Goal: Information Seeking & Learning: Learn about a topic

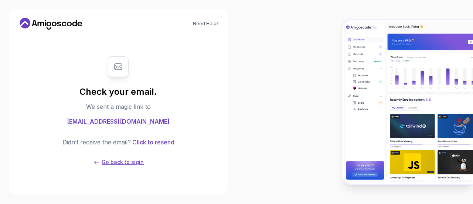
click at [107, 160] on p "Go back to sigin" at bounding box center [123, 161] width 42 height 7
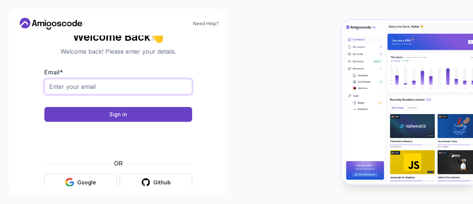
click at [98, 90] on input "Email *" at bounding box center [118, 87] width 148 height 16
type input "petersdylan90@gmail.com"
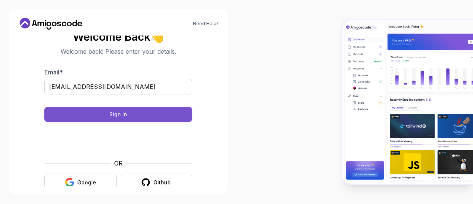
click at [123, 114] on div "Sign in" at bounding box center [118, 114] width 18 height 7
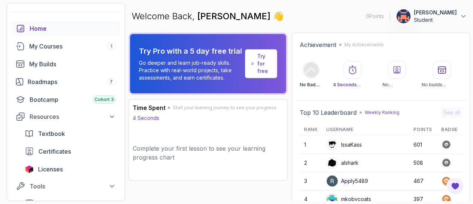
scroll to position [19, 0]
click at [50, 44] on div "My Courses 1" at bounding box center [72, 47] width 87 height 9
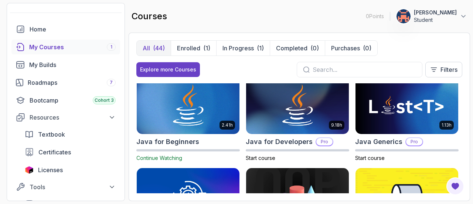
scroll to position [465, 0]
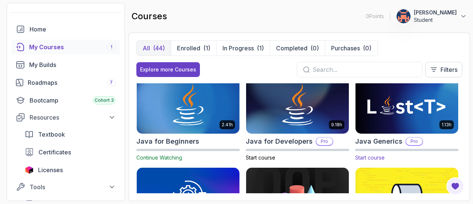
click at [378, 113] on img at bounding box center [407, 105] width 108 height 60
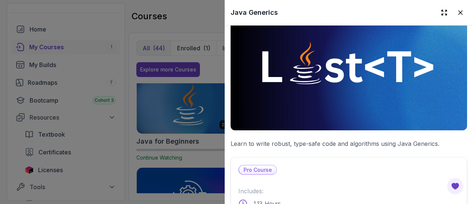
scroll to position [0, 0]
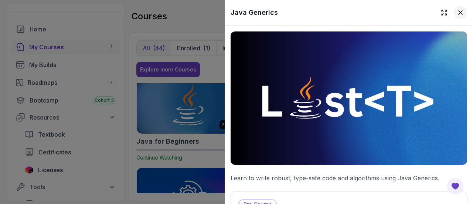
click at [459, 11] on icon at bounding box center [461, 13] width 4 height 4
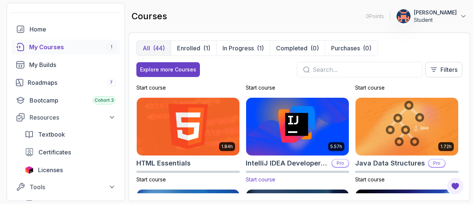
scroll to position [347, 0]
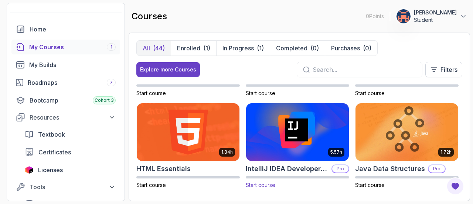
click at [278, 132] on img at bounding box center [298, 132] width 108 height 60
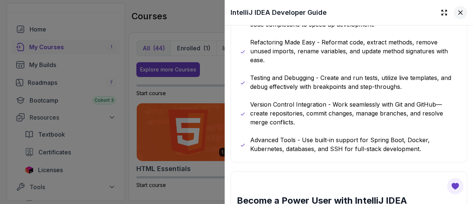
scroll to position [596, 0]
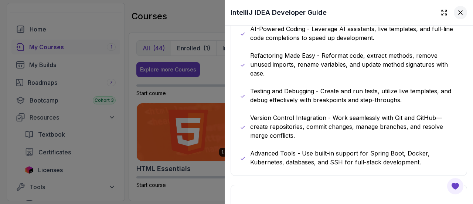
click at [458, 13] on icon at bounding box center [460, 12] width 7 height 7
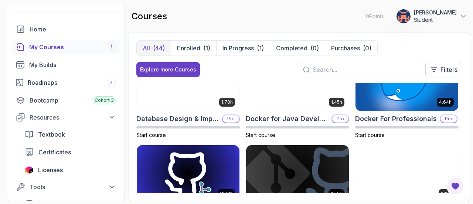
scroll to position [272, 0]
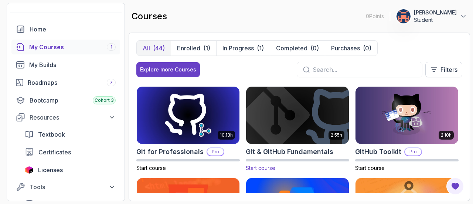
click at [269, 111] on img at bounding box center [298, 115] width 108 height 60
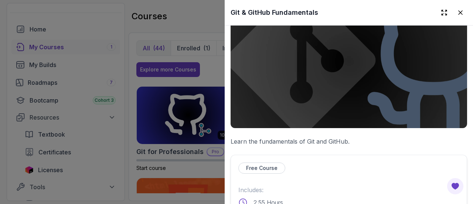
scroll to position [0, 0]
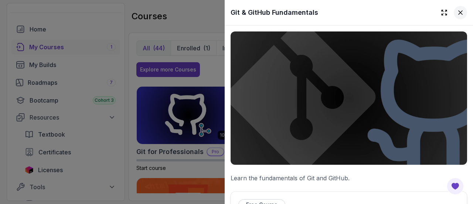
click at [459, 11] on icon at bounding box center [461, 13] width 4 height 4
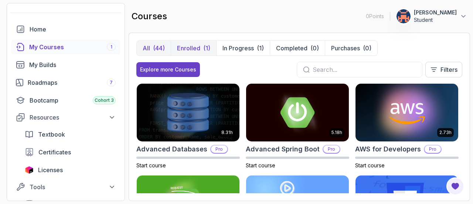
click at [197, 45] on p "Enrolled" at bounding box center [188, 48] width 23 height 9
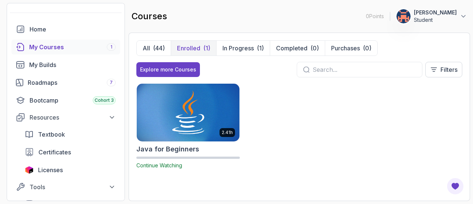
click at [197, 99] on img at bounding box center [188, 112] width 108 height 60
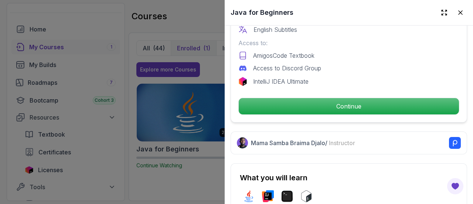
scroll to position [256, 0]
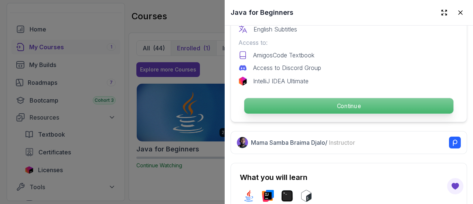
click at [314, 101] on p "Continue" at bounding box center [348, 106] width 209 height 16
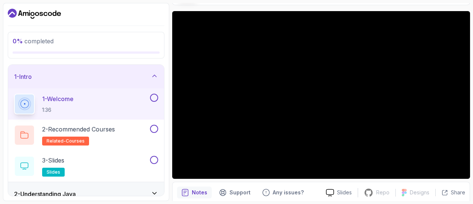
scroll to position [84, 0]
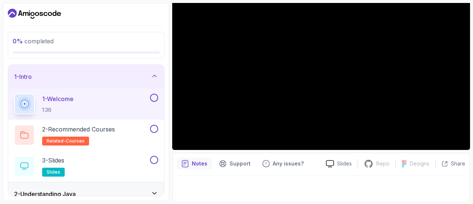
click at [196, 164] on p "Notes" at bounding box center [200, 163] width 16 height 7
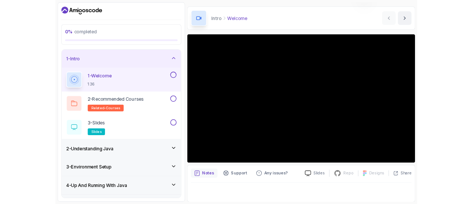
scroll to position [71, 0]
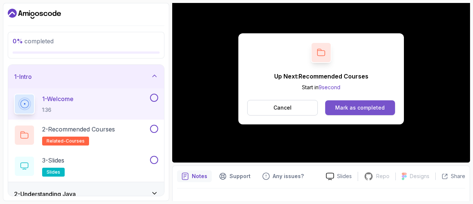
click at [338, 111] on button "Mark as completed" at bounding box center [360, 107] width 70 height 15
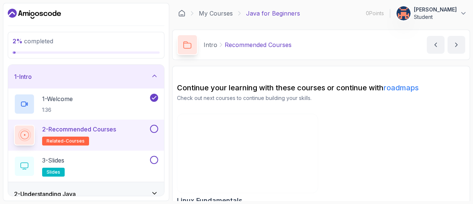
scroll to position [11, 0]
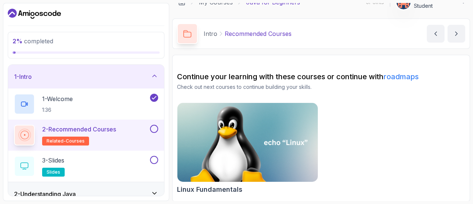
click at [405, 74] on link "roadmaps" at bounding box center [401, 76] width 35 height 9
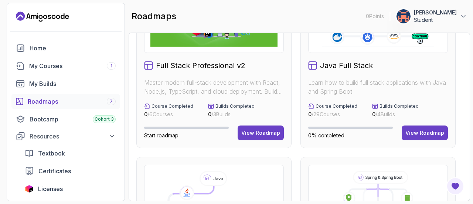
scroll to position [9, 0]
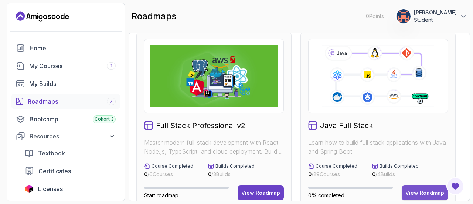
click at [428, 192] on div "View Roadmap" at bounding box center [425, 192] width 39 height 7
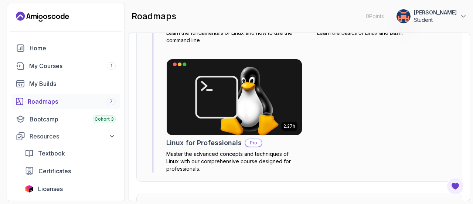
scroll to position [454, 0]
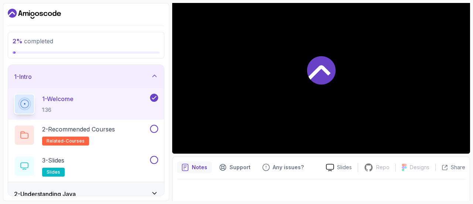
scroll to position [81, 0]
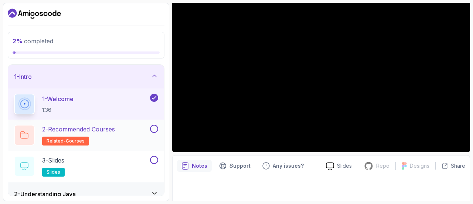
click at [142, 125] on div "2 - Recommended Courses related-courses" at bounding box center [81, 135] width 135 height 21
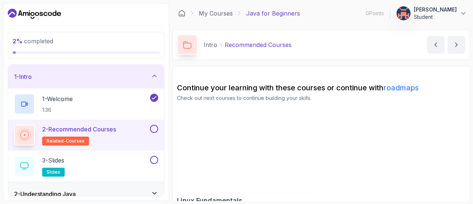
scroll to position [11, 0]
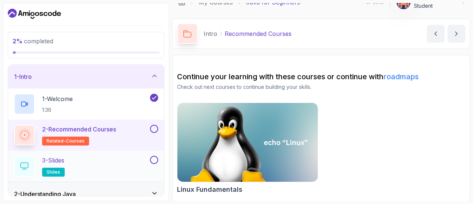
click at [79, 162] on div "3 - Slides slides" at bounding box center [81, 166] width 135 height 21
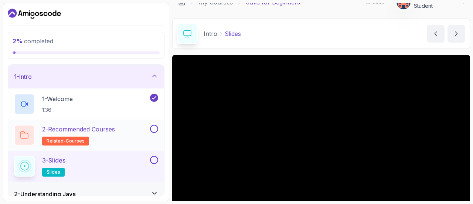
click at [150, 129] on button at bounding box center [154, 129] width 8 height 8
click at [127, 167] on div "3 - Slides slides" at bounding box center [81, 166] width 135 height 21
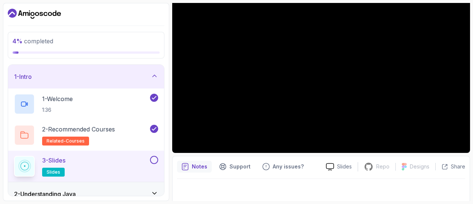
scroll to position [84, 0]
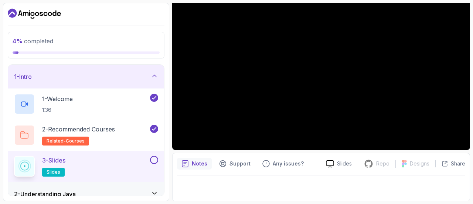
click at [99, 170] on div "3 - Slides slides" at bounding box center [81, 166] width 135 height 21
click at [155, 162] on button at bounding box center [154, 160] width 8 height 8
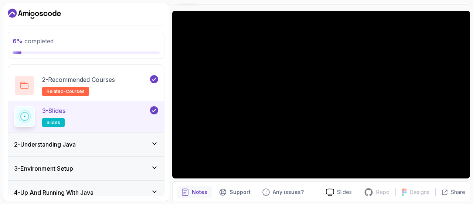
scroll to position [54, 0]
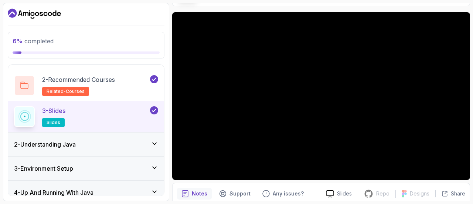
click at [64, 143] on h3 "2 - Understanding Java" at bounding box center [45, 144] width 62 height 9
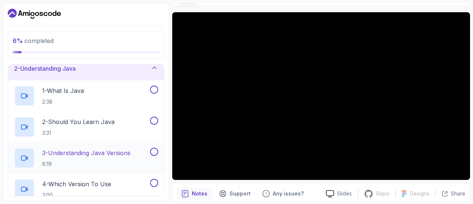
scroll to position [31, 0]
click at [79, 102] on p "2:38" at bounding box center [63, 101] width 42 height 7
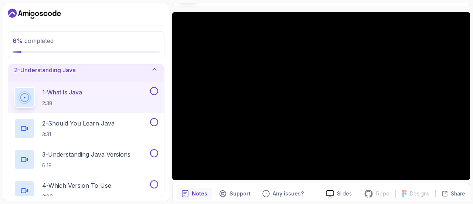
scroll to position [30, 0]
click at [128, 132] on div "2 - Should You Learn Java 3:31" at bounding box center [81, 129] width 135 height 21
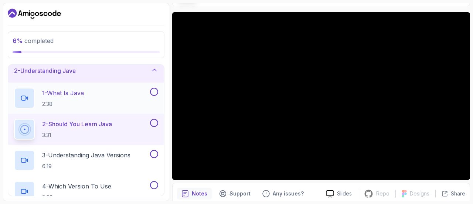
click at [154, 92] on button at bounding box center [154, 92] width 8 height 8
click at [152, 120] on button at bounding box center [154, 123] width 8 height 8
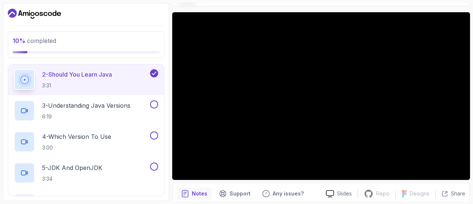
scroll to position [80, 0]
click at [152, 103] on button at bounding box center [154, 104] width 8 height 8
click at [152, 103] on icon at bounding box center [154, 103] width 7 height 7
click at [101, 102] on p "3 - Understanding Java Versions" at bounding box center [86, 105] width 88 height 9
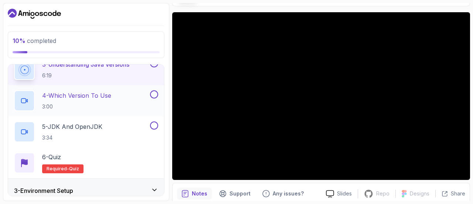
scroll to position [119, 0]
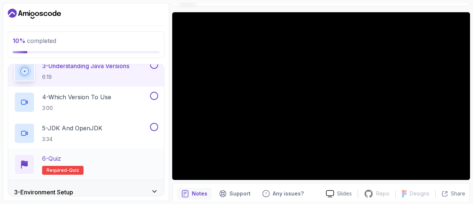
click at [88, 156] on div "6 - Quiz Required- quiz" at bounding box center [86, 164] width 144 height 21
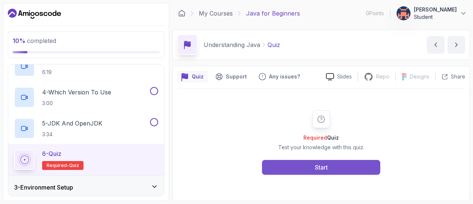
click at [306, 167] on button "Start" at bounding box center [321, 167] width 118 height 15
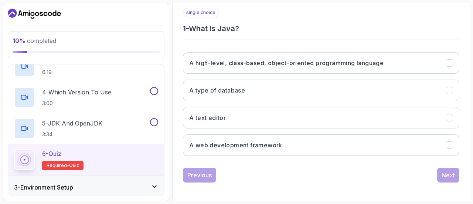
scroll to position [136, 0]
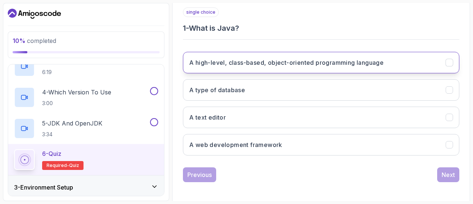
click at [251, 67] on button "A high-level, class-based, object-oriented programming language" at bounding box center [321, 62] width 277 height 21
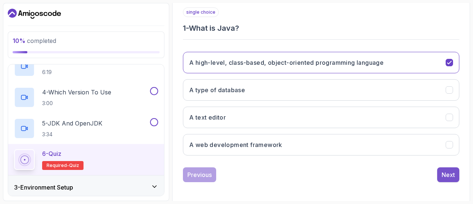
click at [445, 172] on div "Next" at bounding box center [448, 174] width 13 height 9
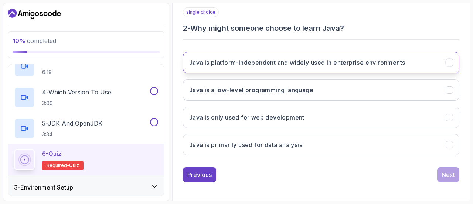
click at [280, 55] on button "Java is platform-independent and widely used in enterprise environments" at bounding box center [321, 62] width 277 height 21
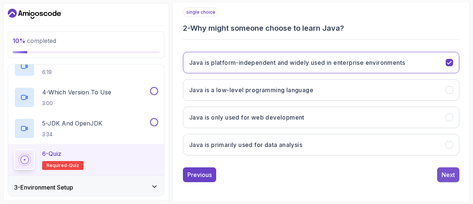
click at [445, 171] on div "Next" at bounding box center [448, 174] width 13 height 9
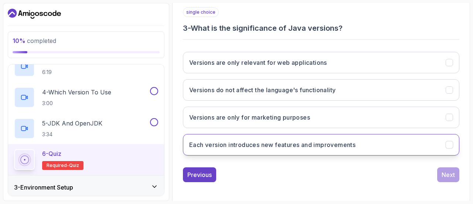
click at [318, 136] on button "Each version introduces new features and improvements" at bounding box center [321, 144] width 277 height 21
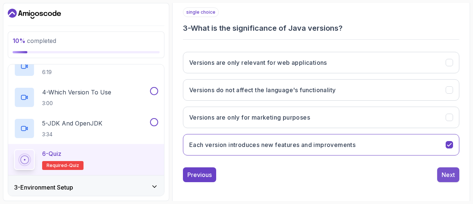
click at [444, 179] on button "Next" at bounding box center [449, 174] width 22 height 15
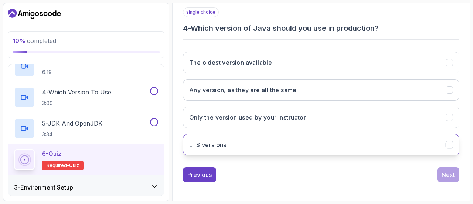
click at [272, 143] on button "LTS versions" at bounding box center [321, 144] width 277 height 21
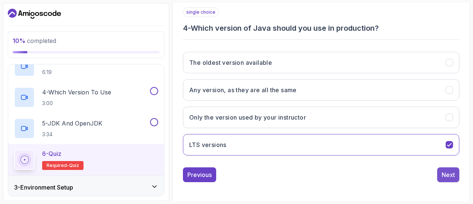
click at [445, 173] on div "Next" at bounding box center [448, 174] width 13 height 9
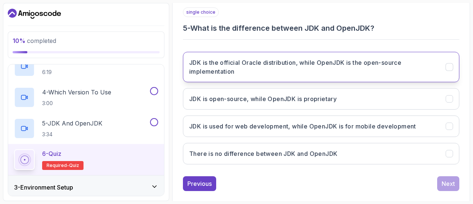
click at [261, 77] on button "JDK is the official Oracle distribution, while OpenJDK is the open-source imple…" at bounding box center [321, 67] width 277 height 30
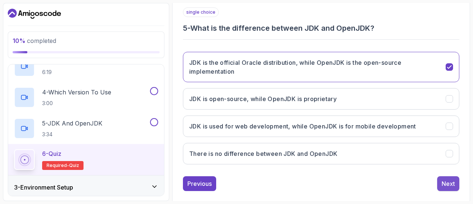
click at [443, 179] on div "Next" at bounding box center [448, 183] width 13 height 9
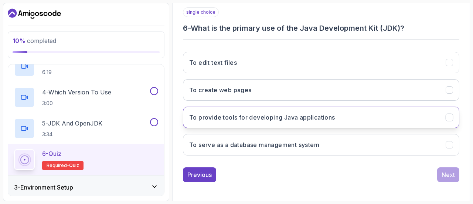
click at [289, 120] on h3 "To provide tools for developing Java applications" at bounding box center [262, 117] width 146 height 9
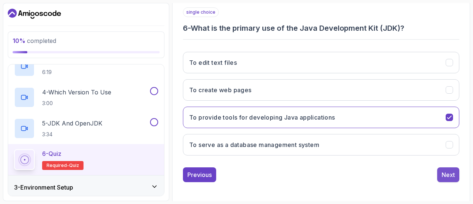
click at [440, 176] on button "Next" at bounding box center [449, 174] width 22 height 15
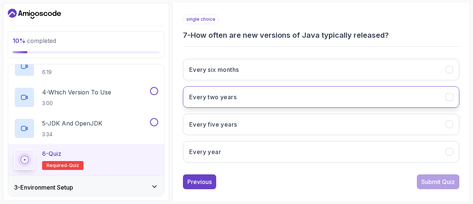
scroll to position [126, 0]
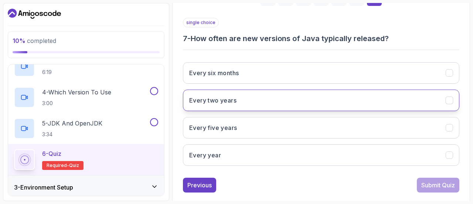
click at [257, 92] on button "Every two years" at bounding box center [321, 100] width 277 height 21
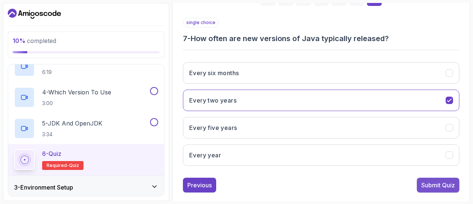
click at [439, 180] on div "Submit Quiz" at bounding box center [439, 184] width 34 height 9
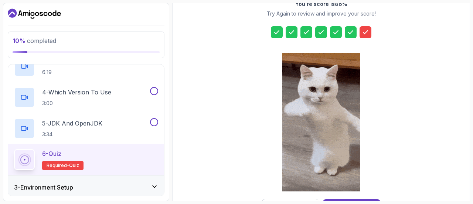
scroll to position [150, 0]
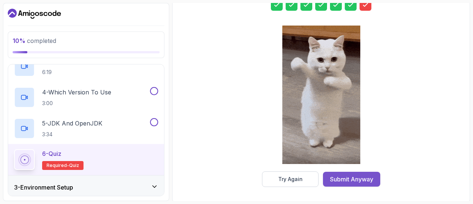
click at [351, 179] on div "Submit Anyway" at bounding box center [351, 179] width 43 height 9
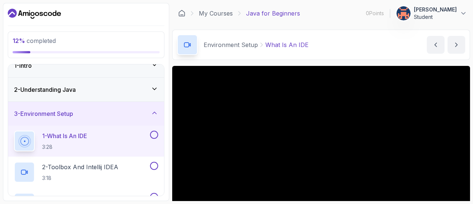
scroll to position [10, 0]
click at [155, 88] on icon at bounding box center [154, 88] width 7 height 7
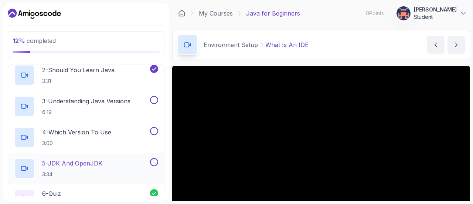
scroll to position [83, 0]
click at [118, 105] on h2 "3 - Understanding Java Versions 6:19" at bounding box center [86, 106] width 88 height 19
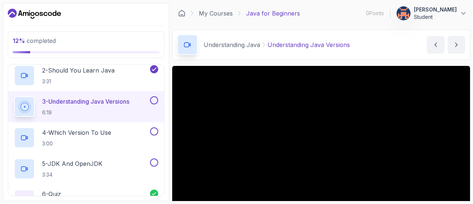
click at [155, 100] on button at bounding box center [154, 100] width 8 height 8
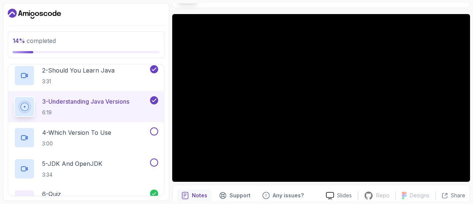
scroll to position [57, 0]
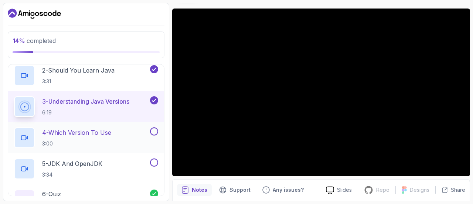
click at [153, 132] on button at bounding box center [154, 131] width 8 height 8
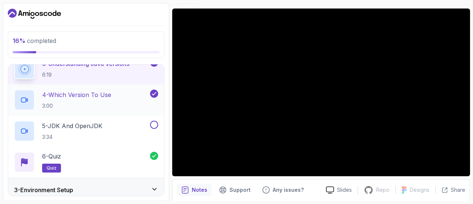
scroll to position [122, 0]
click at [119, 105] on div "4 - Which Version To Use 3:00" at bounding box center [81, 99] width 135 height 21
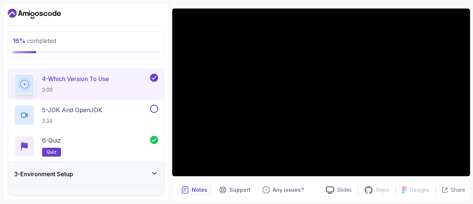
scroll to position [139, 0]
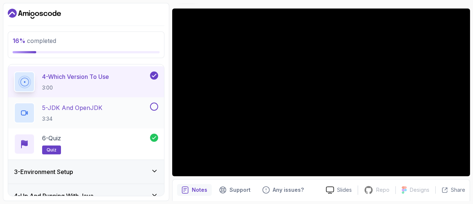
click at [117, 114] on div "5 - JDK And OpenJDK 3:34" at bounding box center [81, 112] width 135 height 21
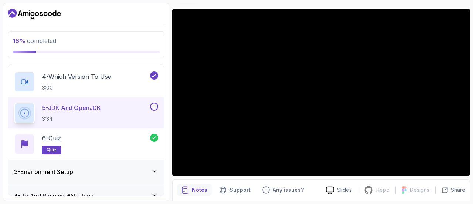
click at [155, 107] on button at bounding box center [154, 106] width 8 height 8
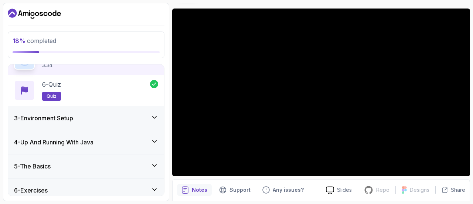
scroll to position [193, 0]
click at [121, 118] on div "3 - Environment Setup" at bounding box center [86, 117] width 144 height 9
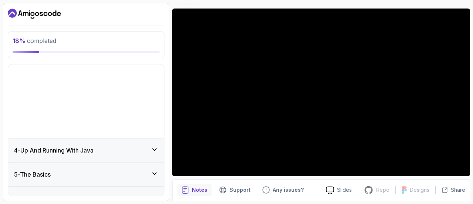
scroll to position [35, 0]
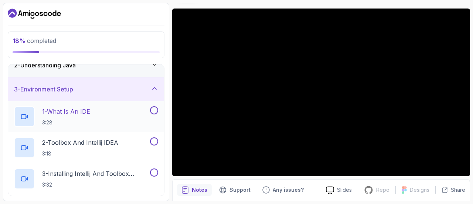
click at [127, 113] on div "1 - What Is An IDE 3:28" at bounding box center [81, 116] width 135 height 21
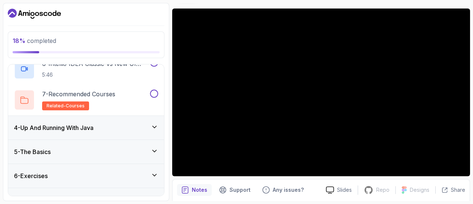
scroll to position [253, 0]
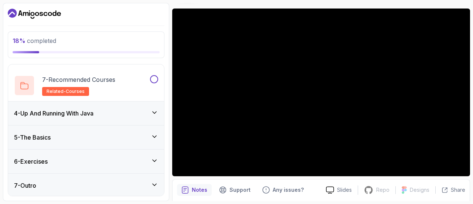
click at [53, 183] on div "7 - Outro" at bounding box center [86, 185] width 144 height 9
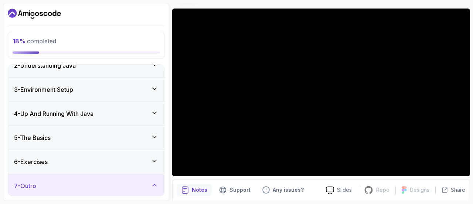
scroll to position [128, 0]
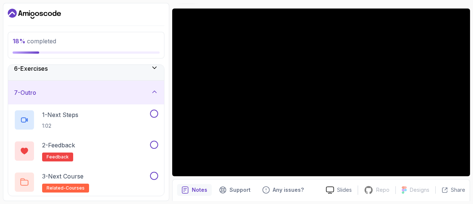
click at [86, 94] on div "7 - Outro" at bounding box center [86, 92] width 144 height 9
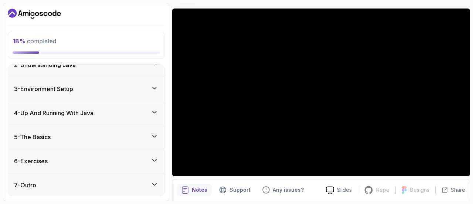
scroll to position [35, 0]
click at [47, 162] on h3 "6 - Exercises" at bounding box center [31, 161] width 34 height 9
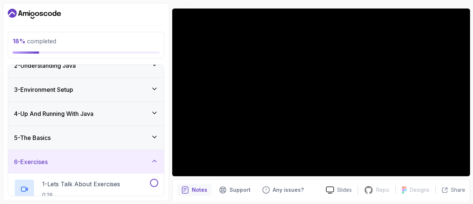
scroll to position [97, 0]
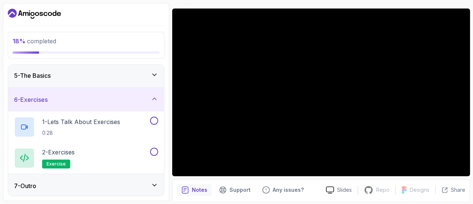
click at [67, 96] on div "6 - Exercises" at bounding box center [86, 99] width 144 height 9
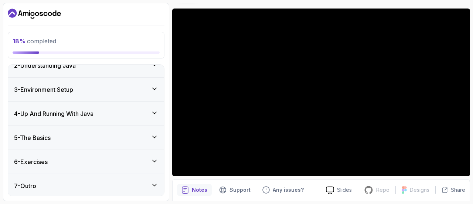
scroll to position [35, 0]
click at [57, 140] on div "5 - The Basics" at bounding box center [86, 137] width 144 height 9
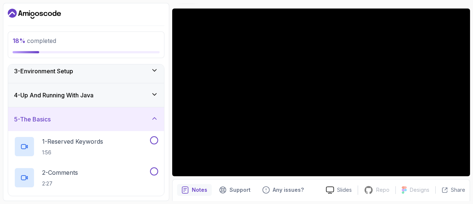
scroll to position [47, 0]
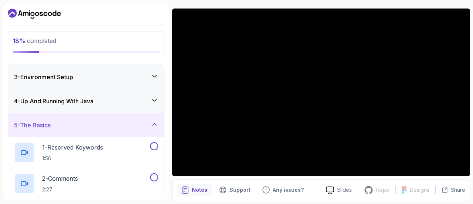
click at [82, 121] on div "5 - The Basics" at bounding box center [86, 125] width 144 height 9
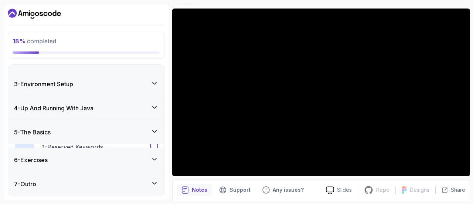
scroll to position [35, 0]
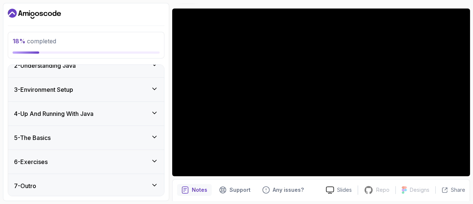
click at [85, 109] on h3 "4 - Up And Running With Java" at bounding box center [54, 113] width 80 height 9
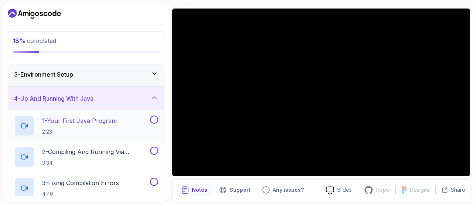
scroll to position [49, 0]
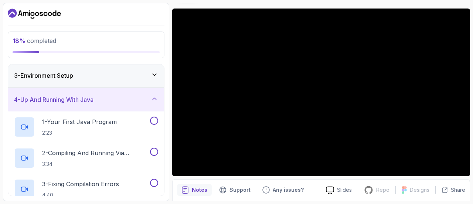
click at [88, 101] on h3 "4 - Up And Running With Java" at bounding box center [54, 99] width 80 height 9
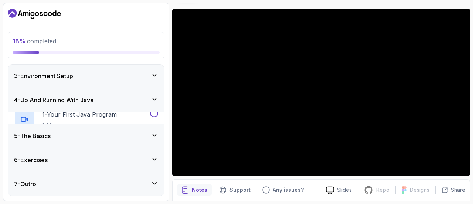
scroll to position [35, 0]
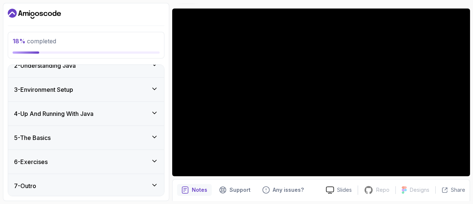
click at [91, 85] on div "3 - Environment Setup" at bounding box center [86, 89] width 144 height 9
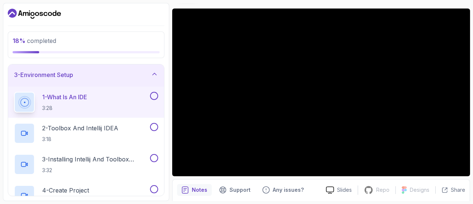
scroll to position [50, 0]
click at [156, 97] on button at bounding box center [154, 95] width 8 height 8
click at [91, 128] on p "2 - Toolbox And Intellij IDEA" at bounding box center [80, 127] width 76 height 9
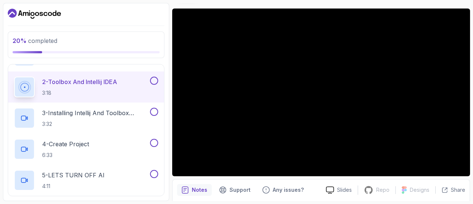
scroll to position [96, 0]
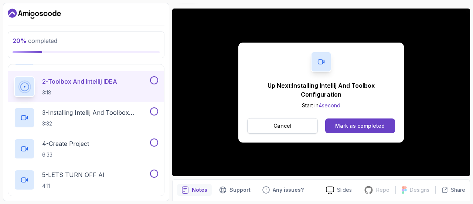
click at [266, 127] on button "Cancel" at bounding box center [282, 126] width 71 height 16
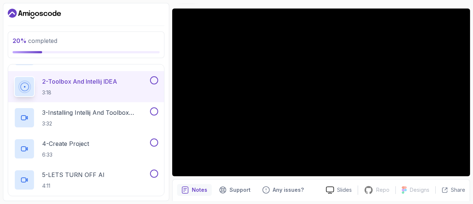
click at [154, 79] on button at bounding box center [154, 80] width 8 height 8
click at [87, 113] on p "3 - Installing Intellij And Toolbox Configuration" at bounding box center [95, 112] width 107 height 9
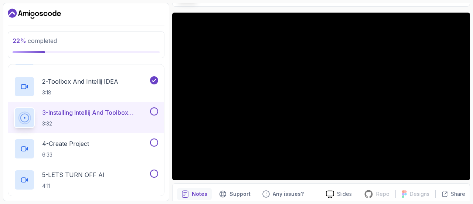
scroll to position [53, 0]
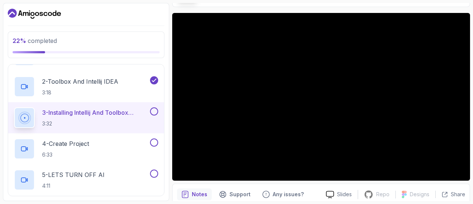
click at [158, 109] on div "3 - Installing Intellij And Toolbox Configuration 3:32" at bounding box center [86, 117] width 156 height 31
click at [156, 110] on button at bounding box center [154, 111] width 8 height 8
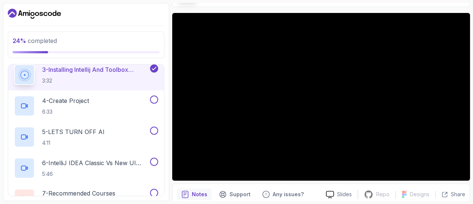
scroll to position [140, 0]
click at [153, 98] on button at bounding box center [154, 99] width 8 height 8
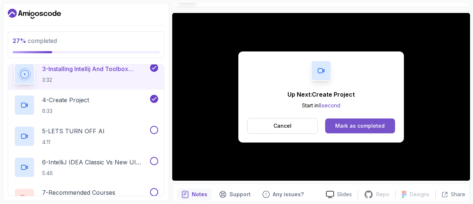
click at [350, 125] on div "Mark as completed" at bounding box center [360, 125] width 50 height 7
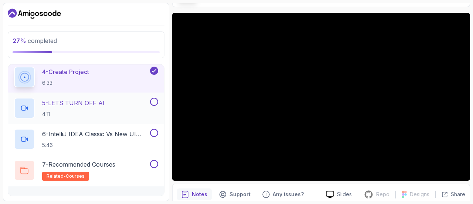
scroll to position [158, 0]
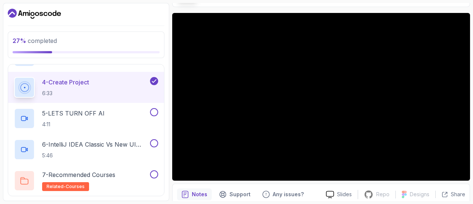
click at [153, 79] on icon at bounding box center [154, 80] width 7 height 7
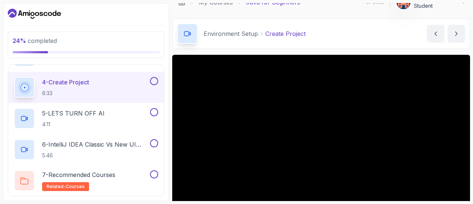
scroll to position [0, 0]
